Goal: Obtain resource: Obtain resource

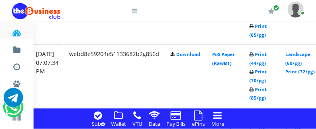
scroll to position [826, 155]
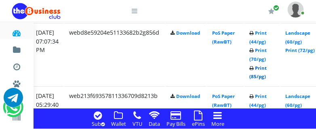
click at [267, 77] on link "Print (85/pg)" at bounding box center [258, 72] width 17 height 15
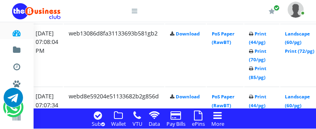
scroll to position [741, 156]
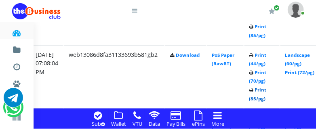
click at [267, 100] on link "Print (85/pg)" at bounding box center [258, 94] width 17 height 15
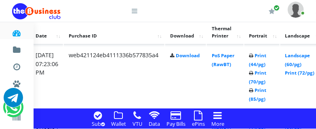
scroll to position [698, 156]
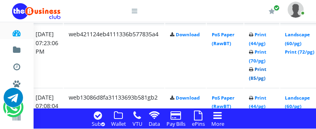
click at [265, 79] on link "Print (85/pg)" at bounding box center [258, 73] width 17 height 15
